Goal: Information Seeking & Learning: Learn about a topic

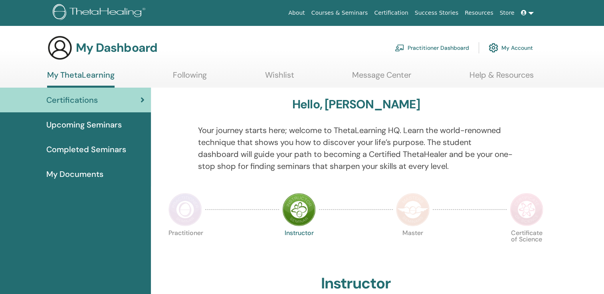
click at [102, 122] on span "Upcoming Seminars" at bounding box center [83, 125] width 75 height 12
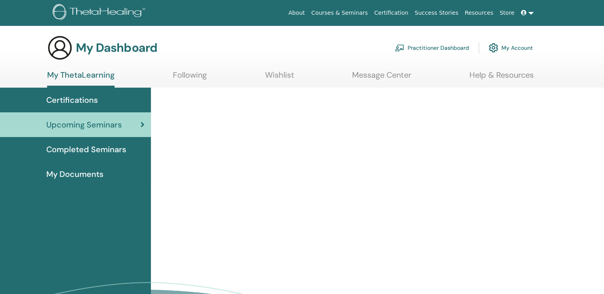
click at [102, 122] on span "Upcoming Seminars" at bounding box center [83, 125] width 75 height 12
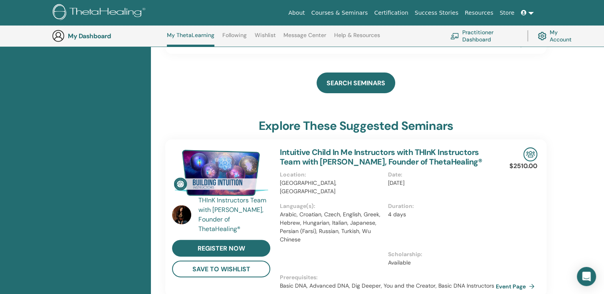
scroll to position [205, 0]
